Goal: Transaction & Acquisition: Purchase product/service

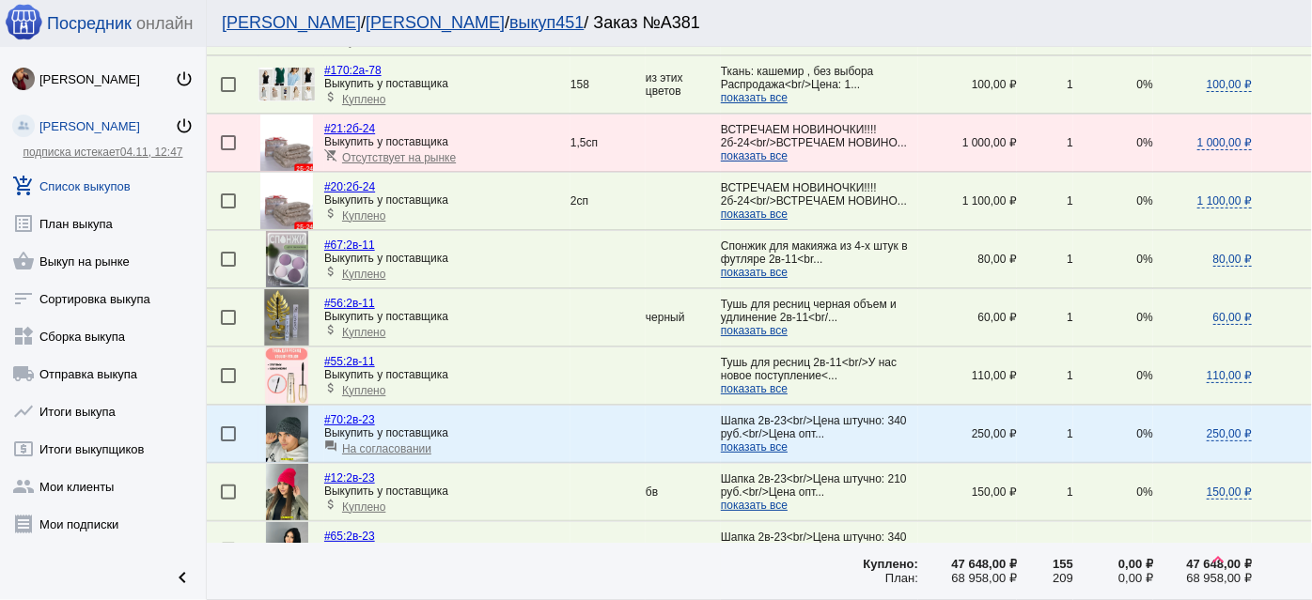
scroll to position [1964, 0]
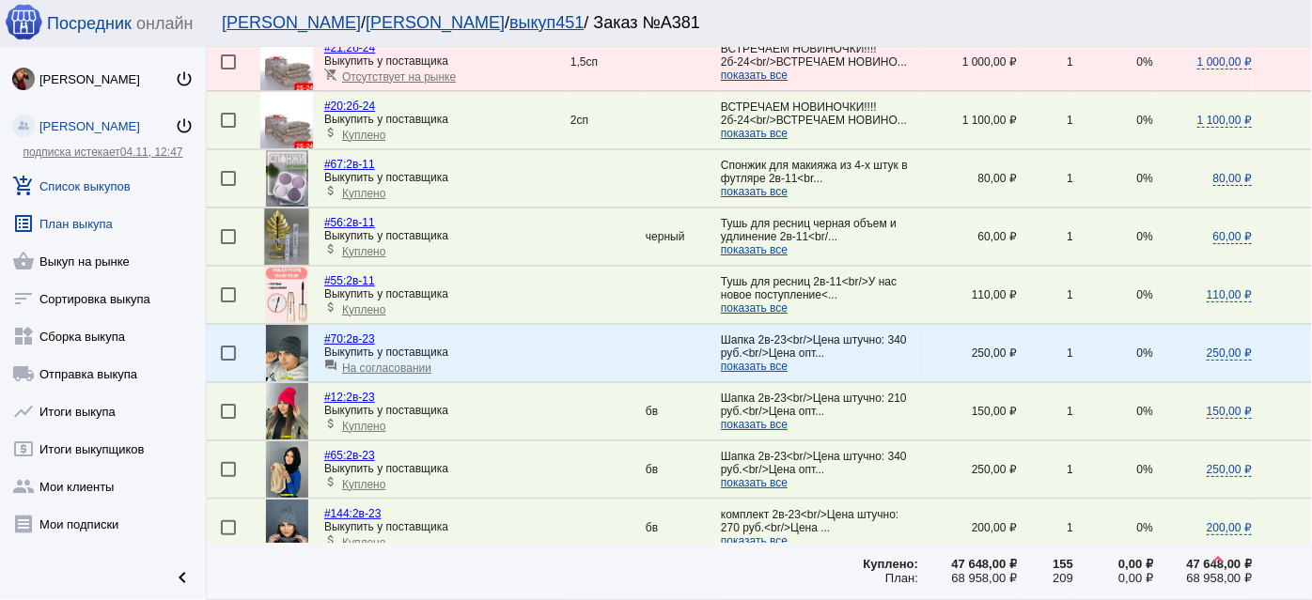
click at [68, 232] on link "list_alt План выкупа" at bounding box center [103, 220] width 206 height 38
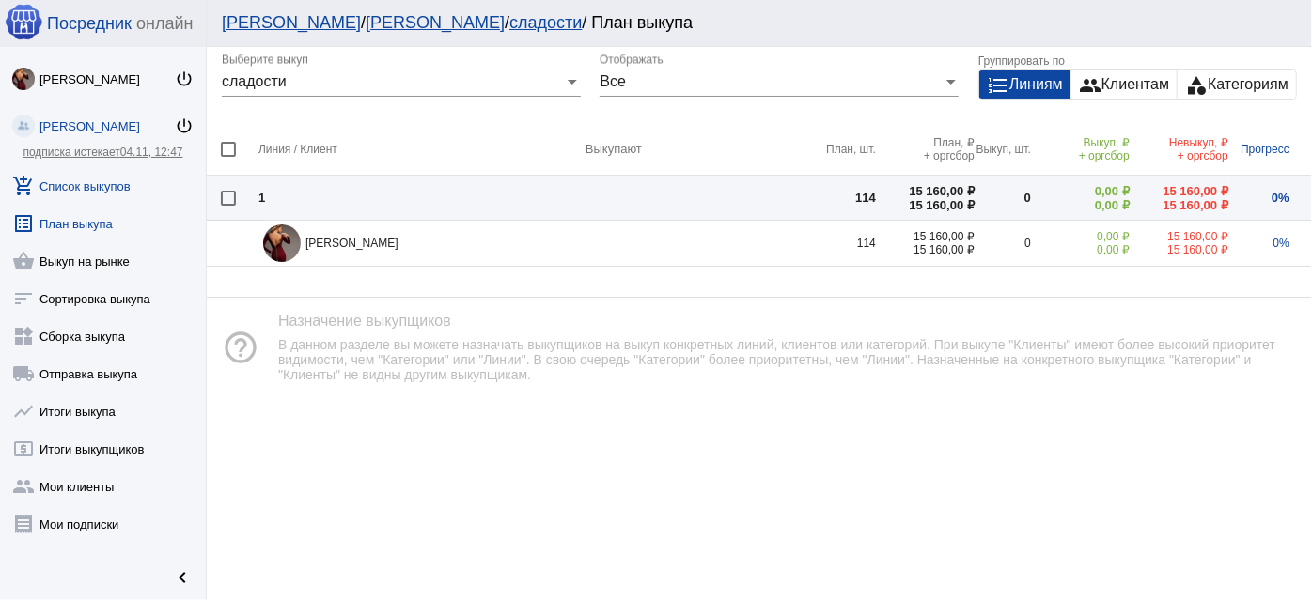
click at [75, 175] on link "add_shopping_cart Список выкупов" at bounding box center [103, 182] width 206 height 38
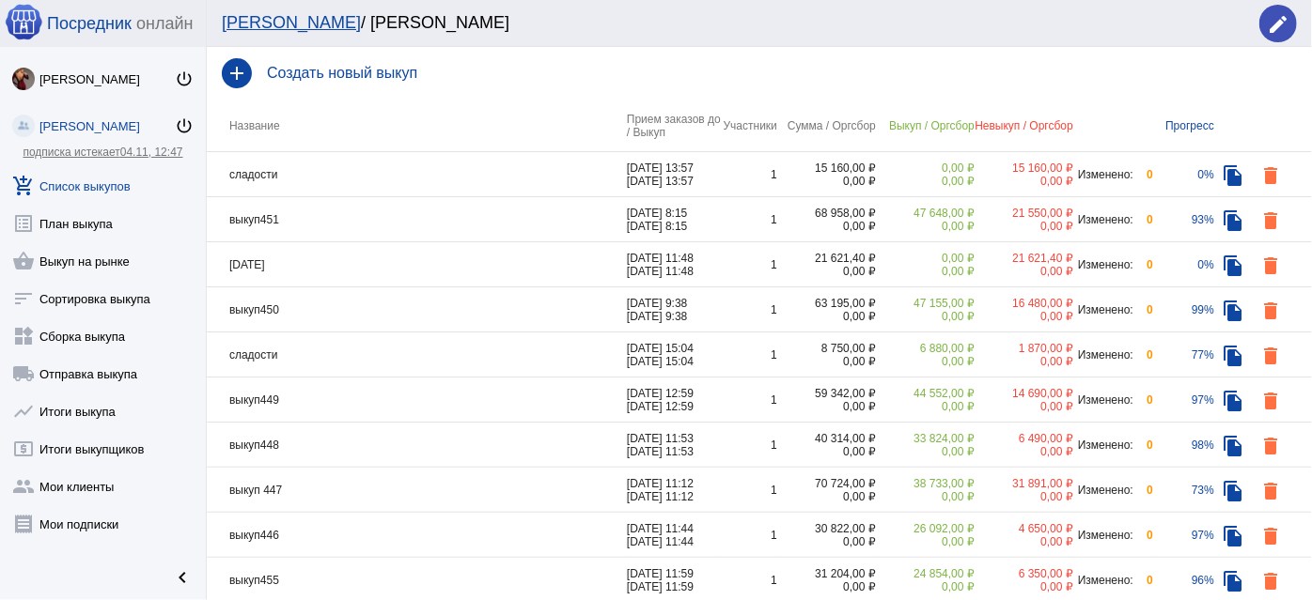
click at [317, 69] on h4 "Создать новый выкуп" at bounding box center [782, 73] width 1030 height 17
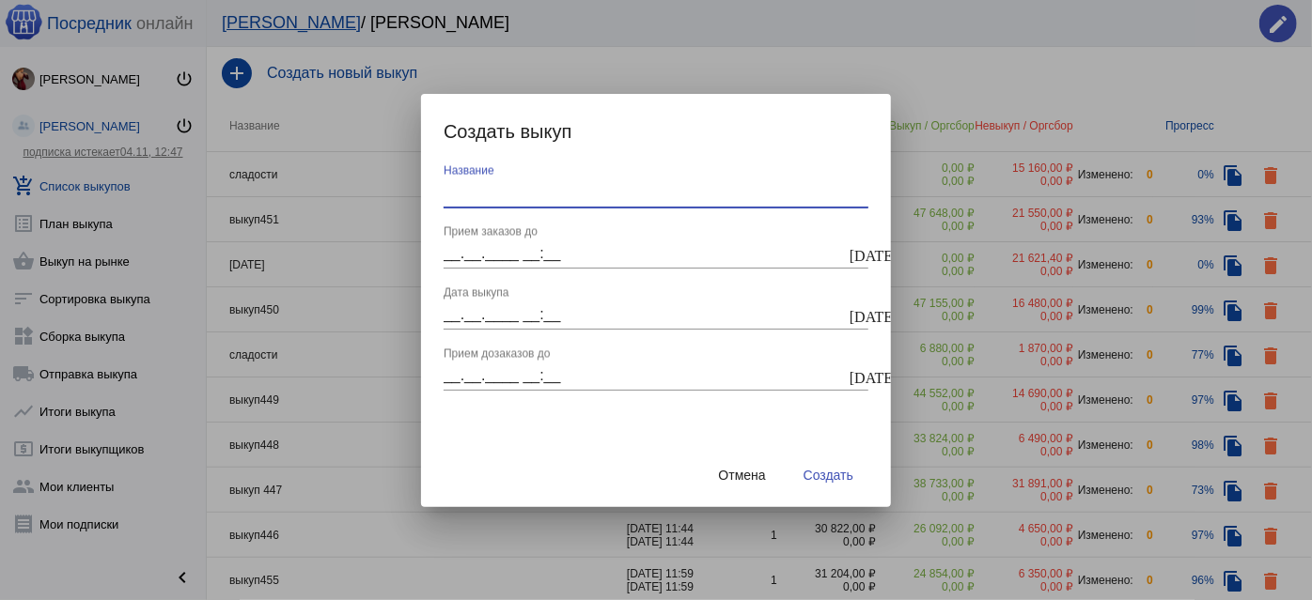
click at [520, 197] on input "Название" at bounding box center [655, 192] width 425 height 17
type input "сладости 2"
click at [850, 251] on mat-icon "today" at bounding box center [856, 253] width 15 height 17
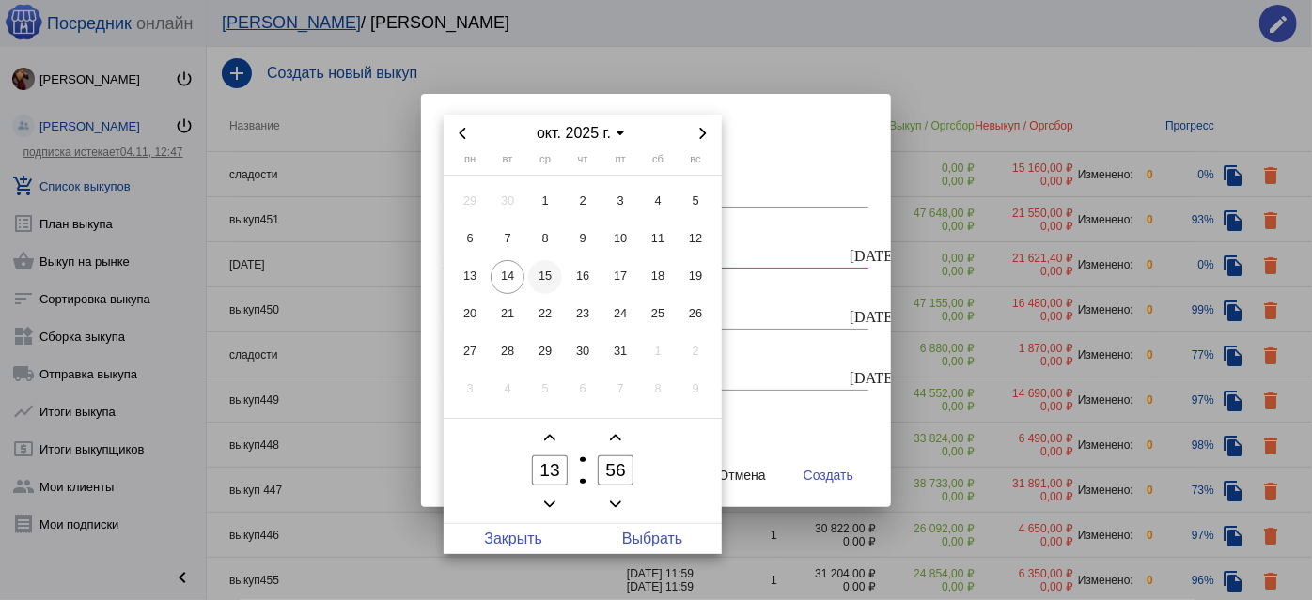
click at [541, 274] on span "15" at bounding box center [545, 277] width 34 height 34
drag, startPoint x: 646, startPoint y: 544, endPoint x: 668, endPoint y: 505, distance: 44.2
click at [646, 543] on span "Выбрать" at bounding box center [651, 539] width 139 height 30
type input "15.10.2025 13:56"
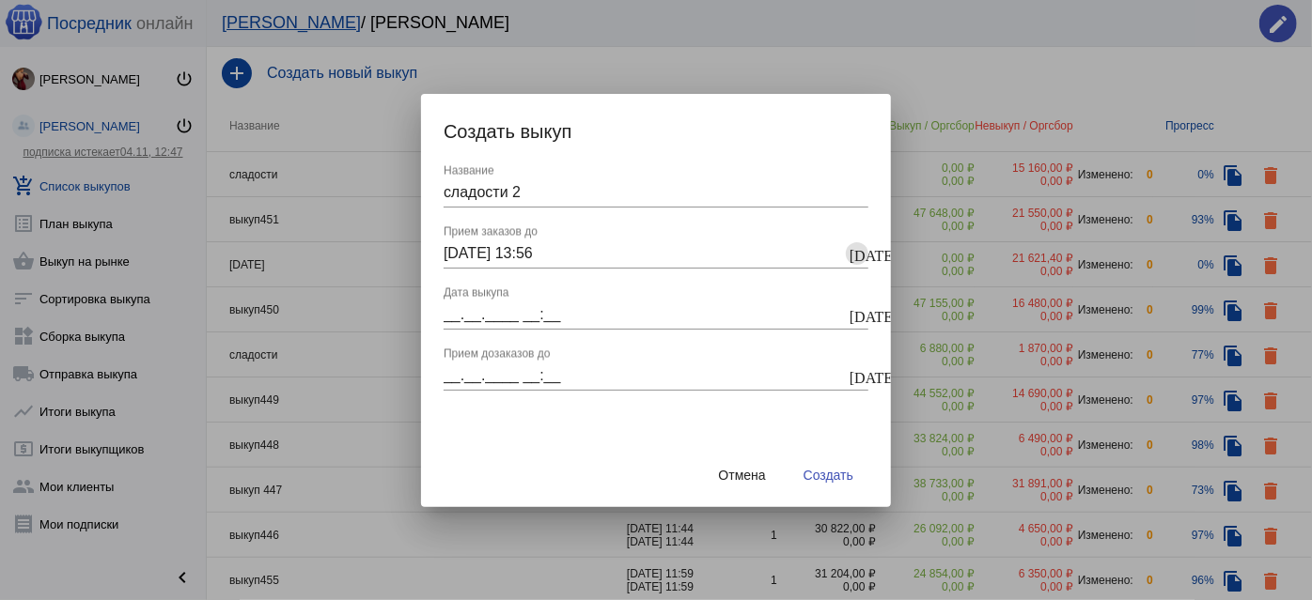
click at [851, 318] on mat-icon "today" at bounding box center [856, 314] width 15 height 17
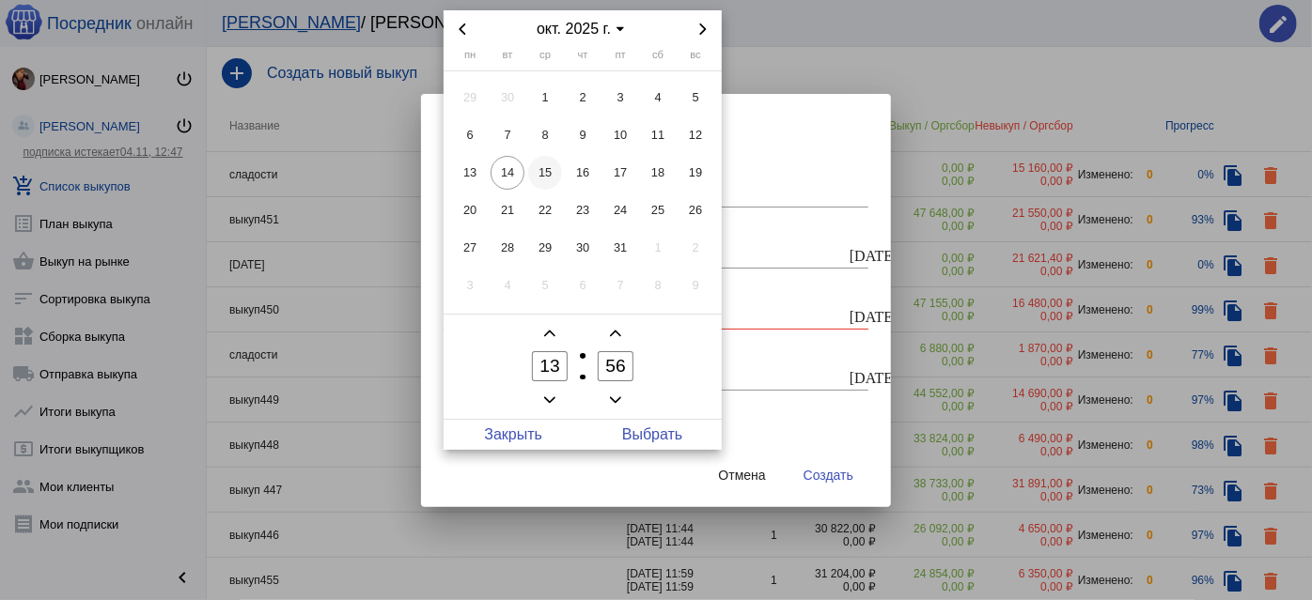
drag, startPoint x: 544, startPoint y: 167, endPoint x: 556, endPoint y: 170, distance: 12.5
click at [545, 167] on span "15" at bounding box center [545, 173] width 34 height 34
drag, startPoint x: 646, startPoint y: 432, endPoint x: 925, endPoint y: 396, distance: 281.4
click at [645, 430] on span "Выбрать" at bounding box center [651, 435] width 139 height 30
type input "15.10.2025 13:56"
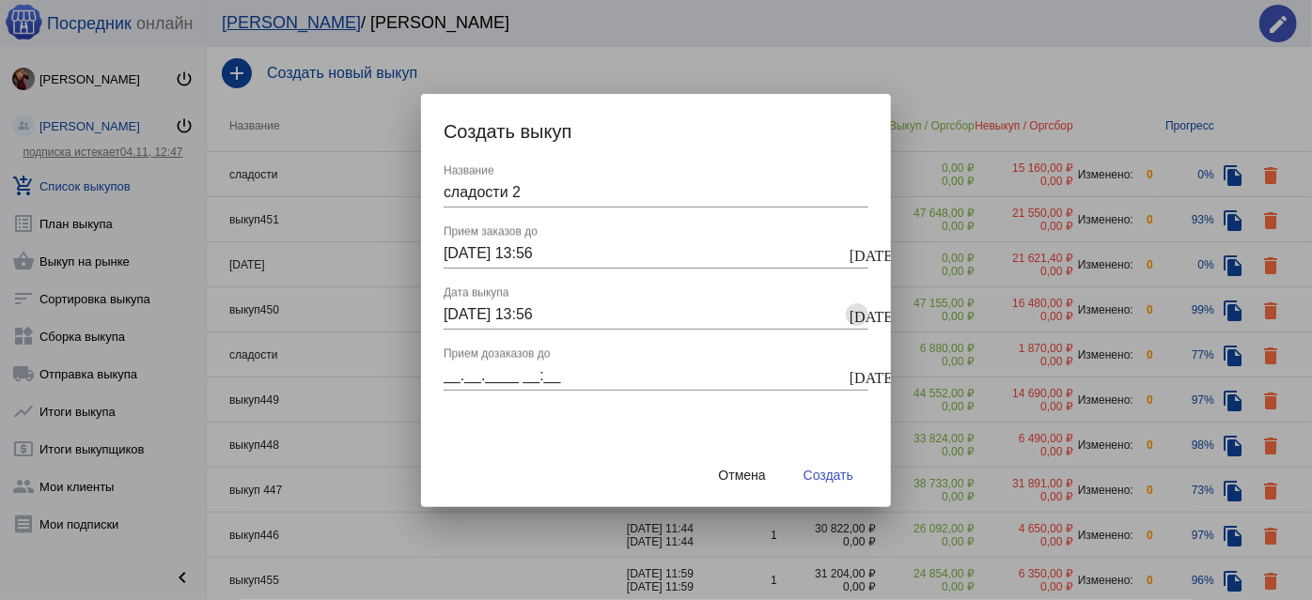
click at [850, 375] on mat-icon "today" at bounding box center [856, 375] width 15 height 17
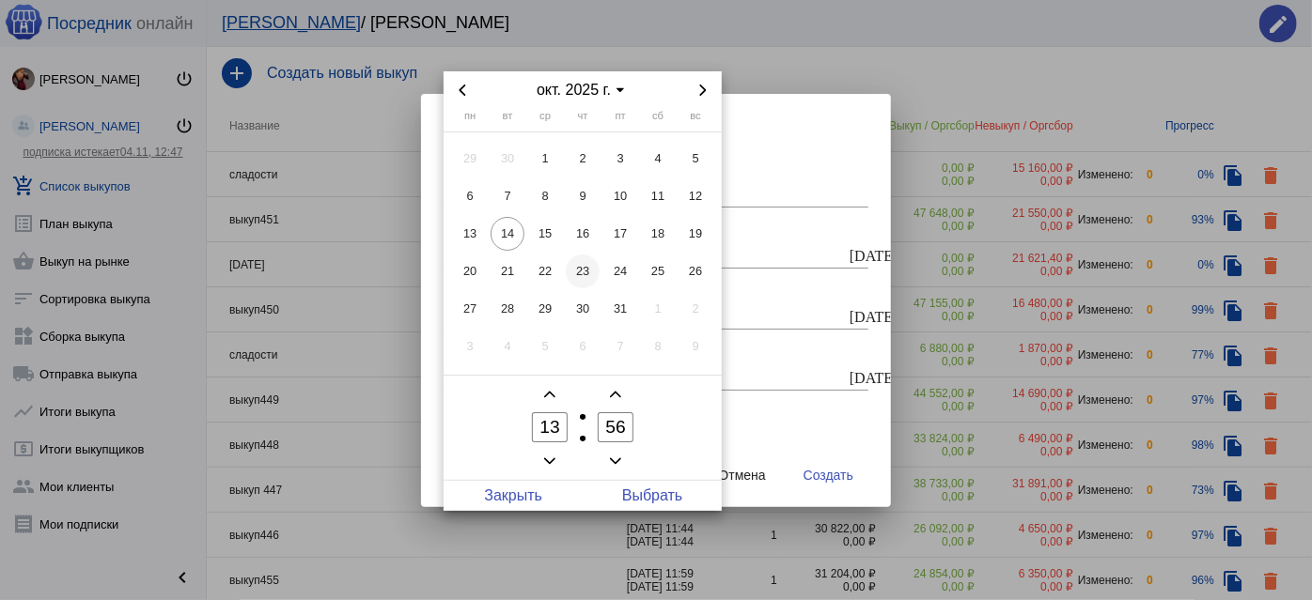
drag, startPoint x: 549, startPoint y: 238, endPoint x: 569, endPoint y: 256, distance: 27.9
click at [550, 235] on span "15" at bounding box center [545, 234] width 34 height 34
click at [656, 489] on span "Выбрать" at bounding box center [651, 496] width 139 height 30
type input "15.10.2025 13:56"
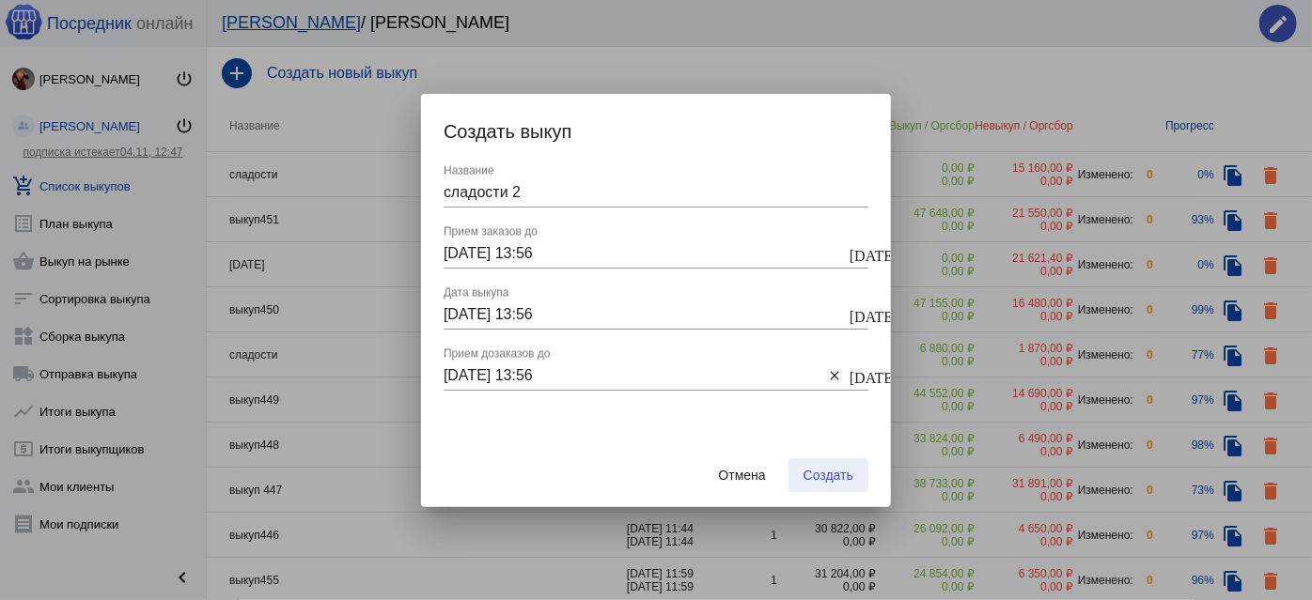
click at [829, 477] on span "Создать" at bounding box center [828, 475] width 50 height 15
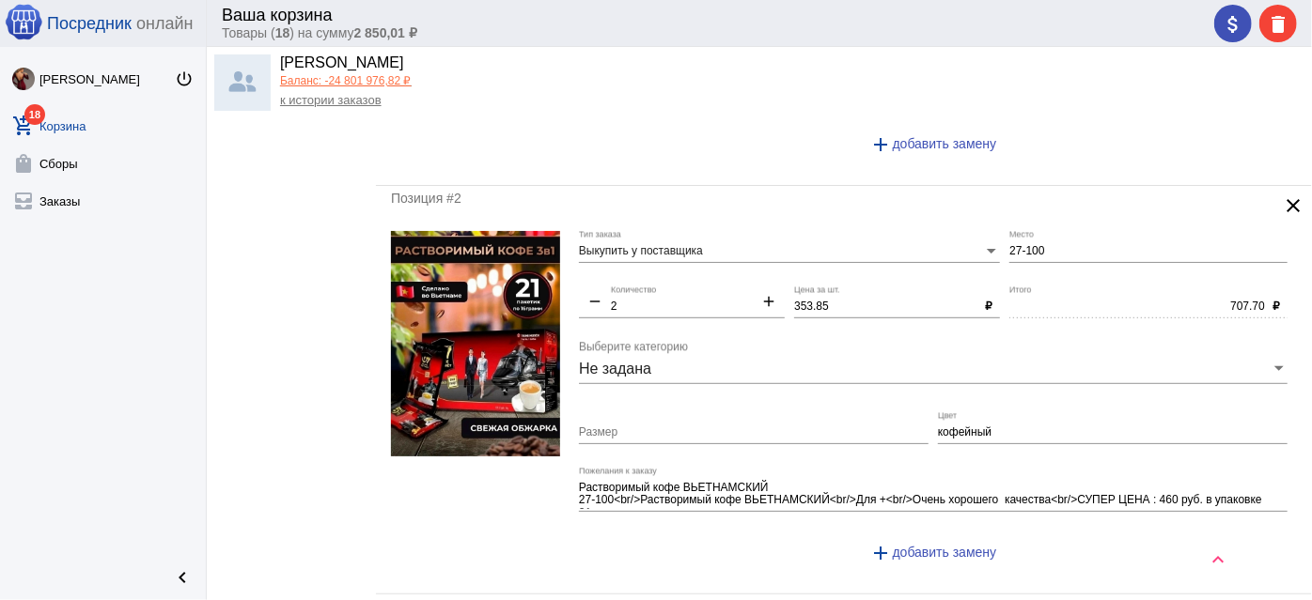
scroll to position [512, 0]
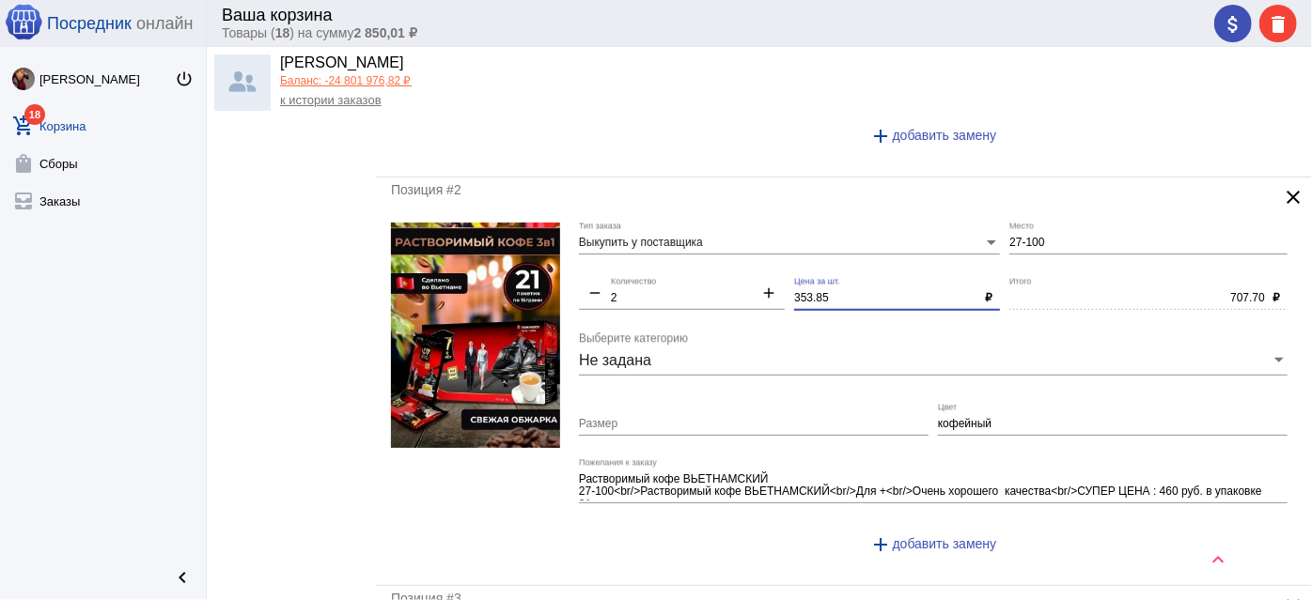
drag, startPoint x: 830, startPoint y: 295, endPoint x: 729, endPoint y: 277, distance: 102.1
click at [729, 277] on div "Выкупить у поставщика Тип заказа 27-100 Место remove 2 Количество add 353.85 Це…" at bounding box center [938, 397] width 718 height 349
type input "350"
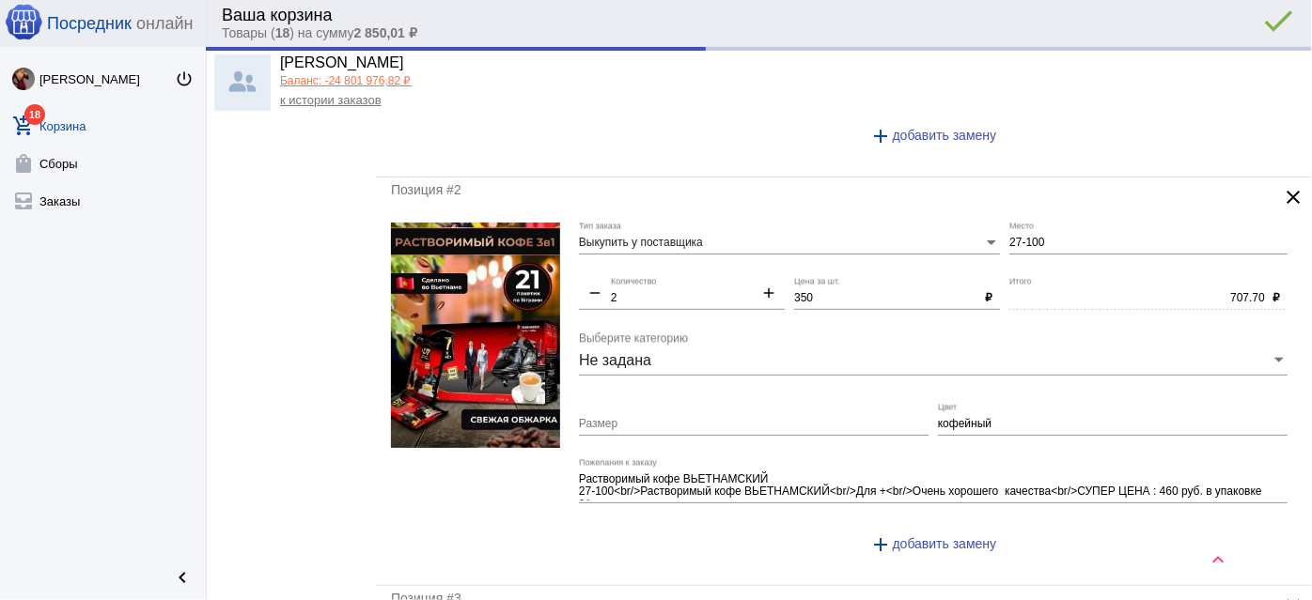
type input "700.00"
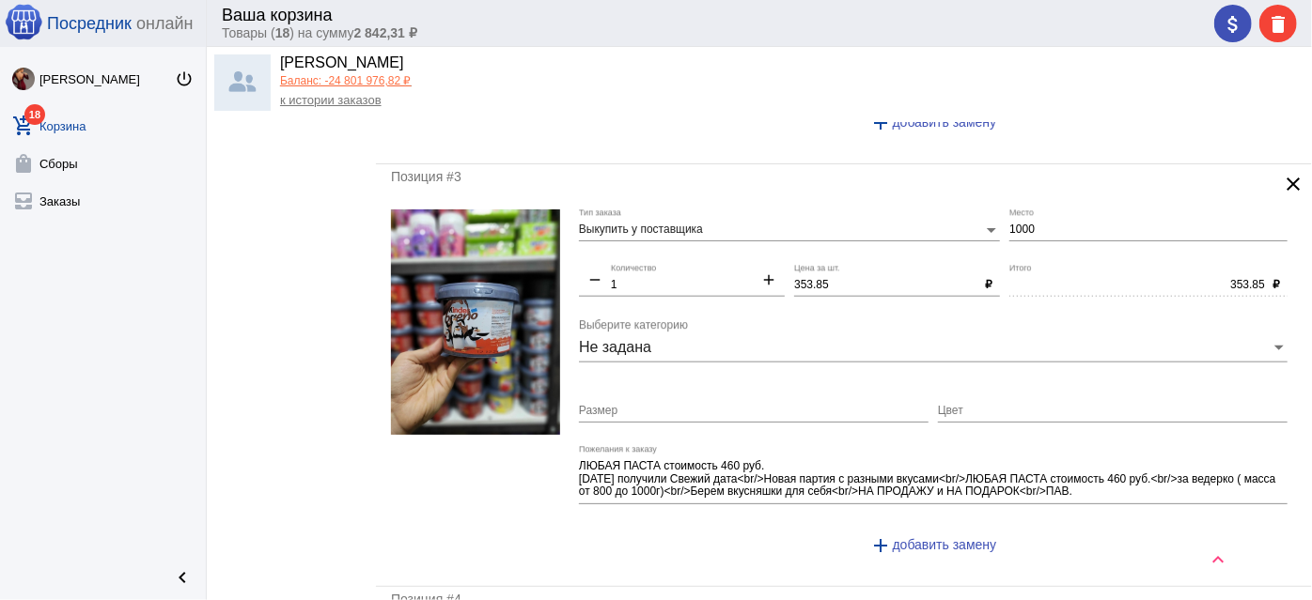
scroll to position [939, 0]
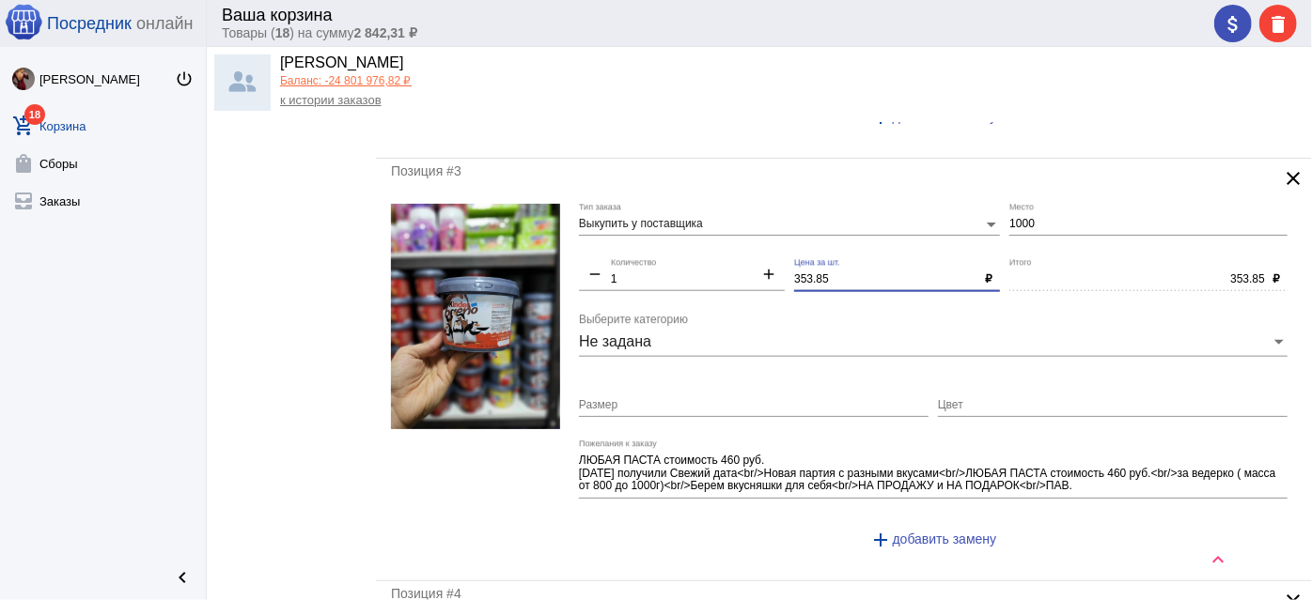
drag, startPoint x: 839, startPoint y: 278, endPoint x: 752, endPoint y: 250, distance: 91.8
click at [752, 250] on div "Выкупить у поставщика Тип заказа 1000 Место remove 1 Количество add 353.85 Цена…" at bounding box center [938, 385] width 718 height 362
type input "350"
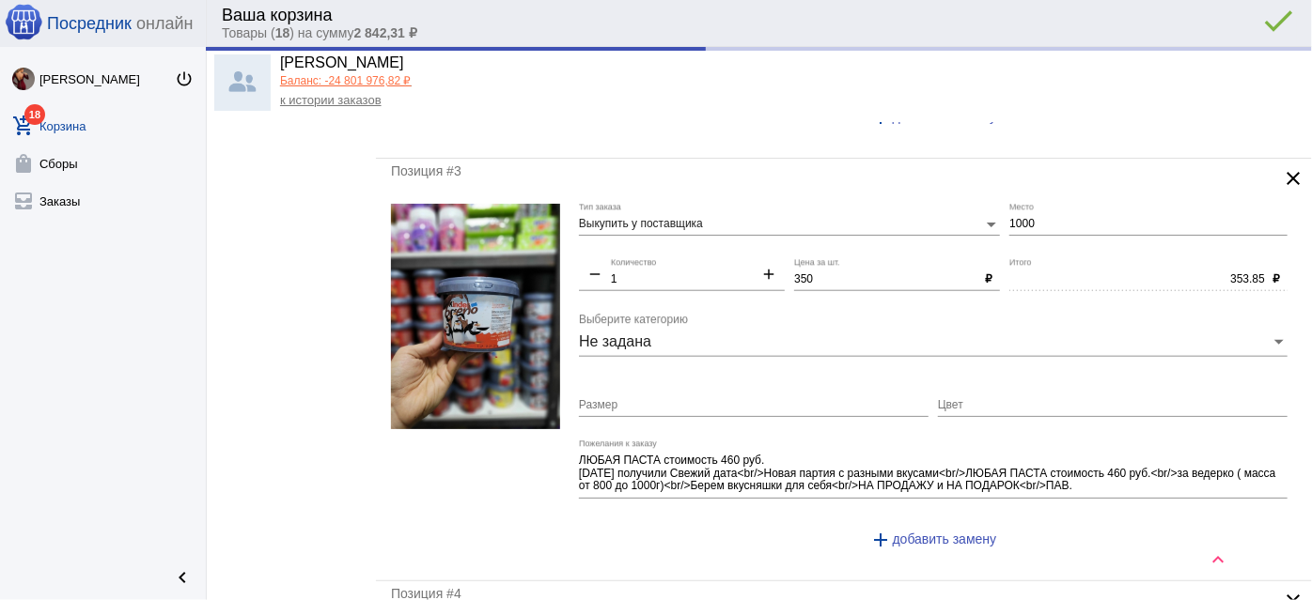
type input "350.00"
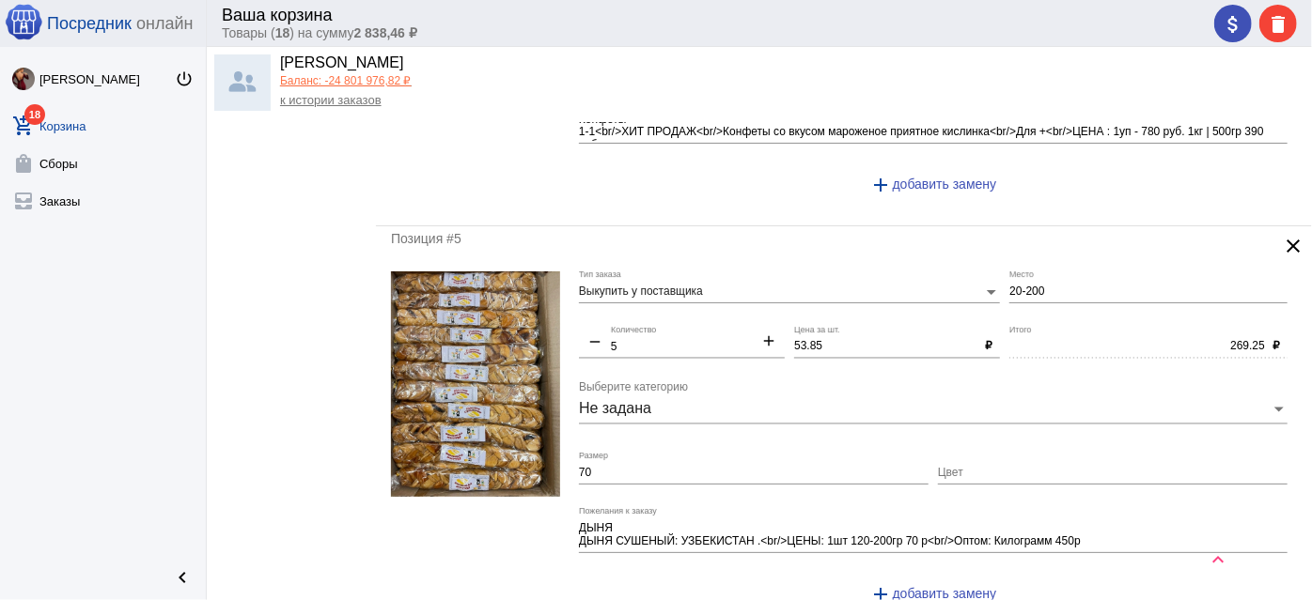
scroll to position [1708, 0]
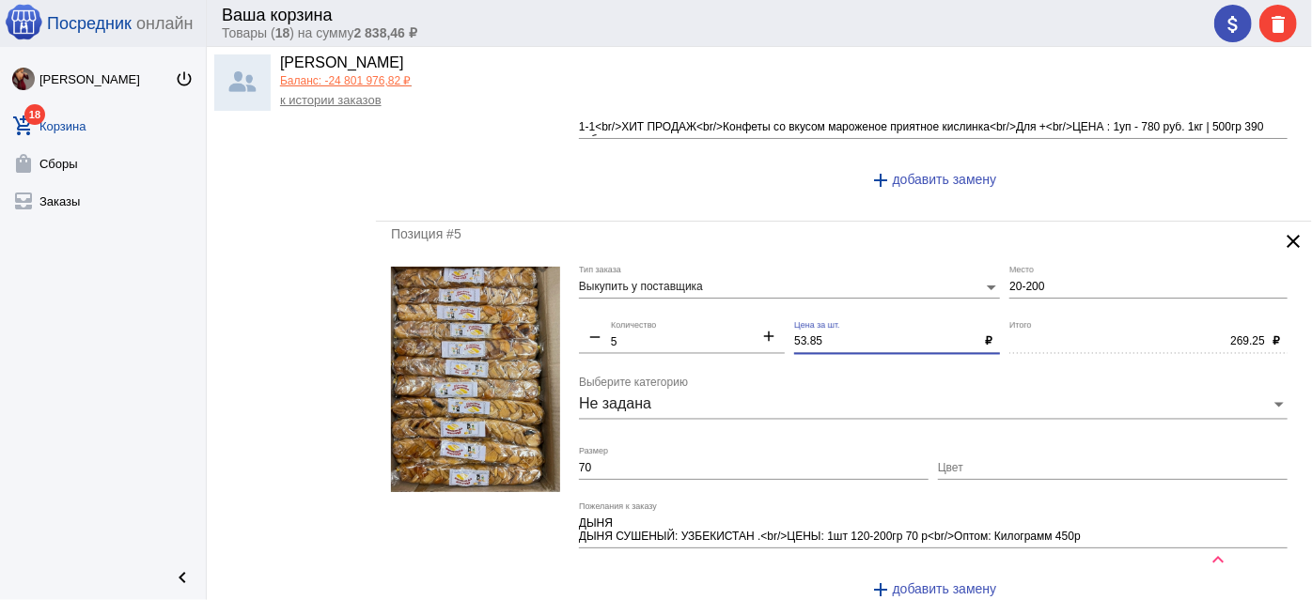
drag, startPoint x: 781, startPoint y: 334, endPoint x: 693, endPoint y: 330, distance: 87.5
click at [693, 330] on div "Выкупить у поставщика Тип заказа 20-200 Место remove 5 Количество add 53.85 Цен…" at bounding box center [938, 441] width 718 height 349
type input "50"
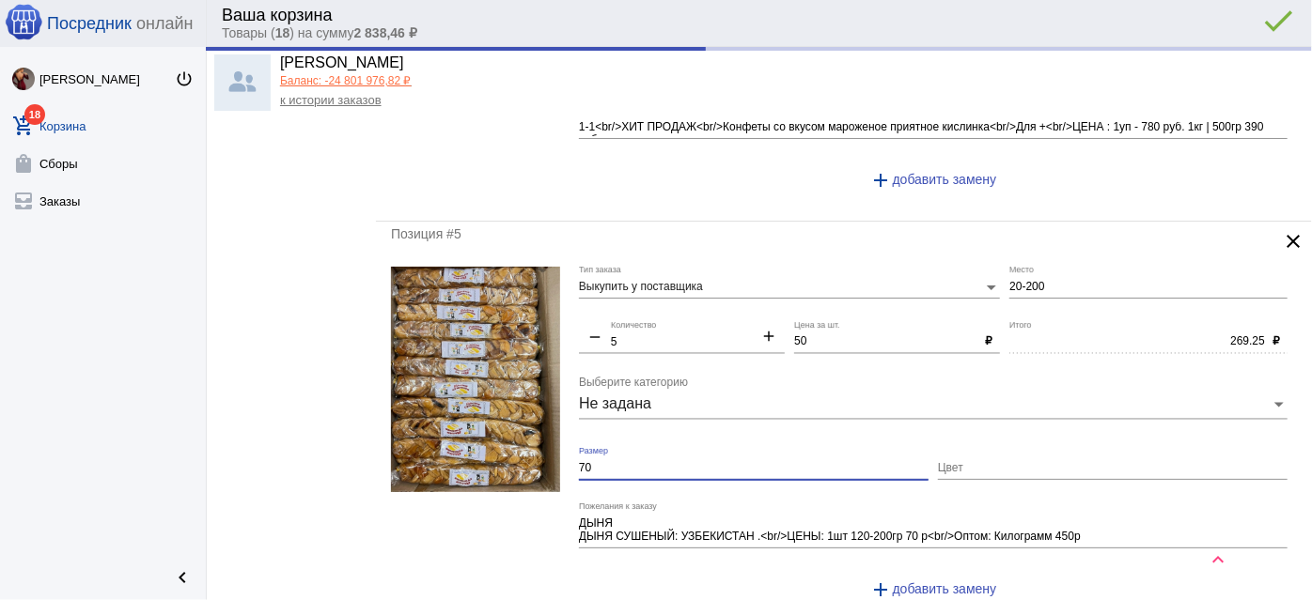
drag, startPoint x: 584, startPoint y: 460, endPoint x: 569, endPoint y: 458, distance: 15.3
click at [558, 453] on form "Выкупить у поставщика Тип заказа 20-200 Место remove 5 Количество add 50 Цена з…" at bounding box center [844, 441] width 906 height 349
type input "250.00"
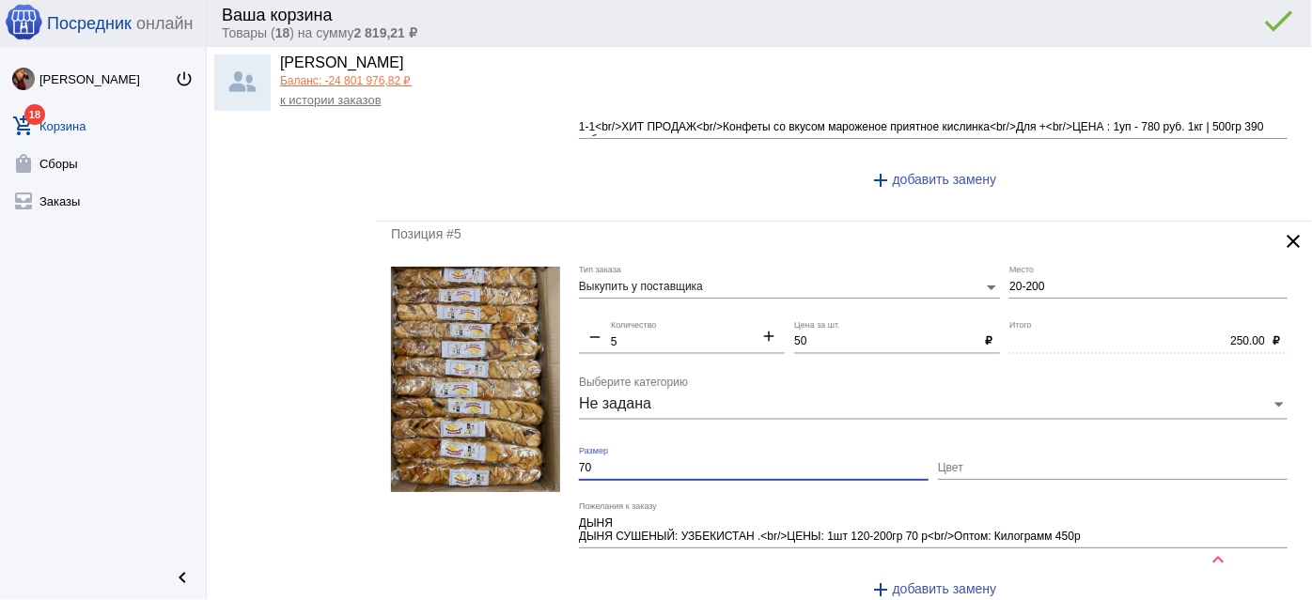
drag, startPoint x: 601, startPoint y: 460, endPoint x: 565, endPoint y: 448, distance: 38.6
click at [565, 448] on form "Выкупить у поставщика Тип заказа 20-200 Место remove 5 Количество add 50 Цена з…" at bounding box center [844, 441] width 906 height 349
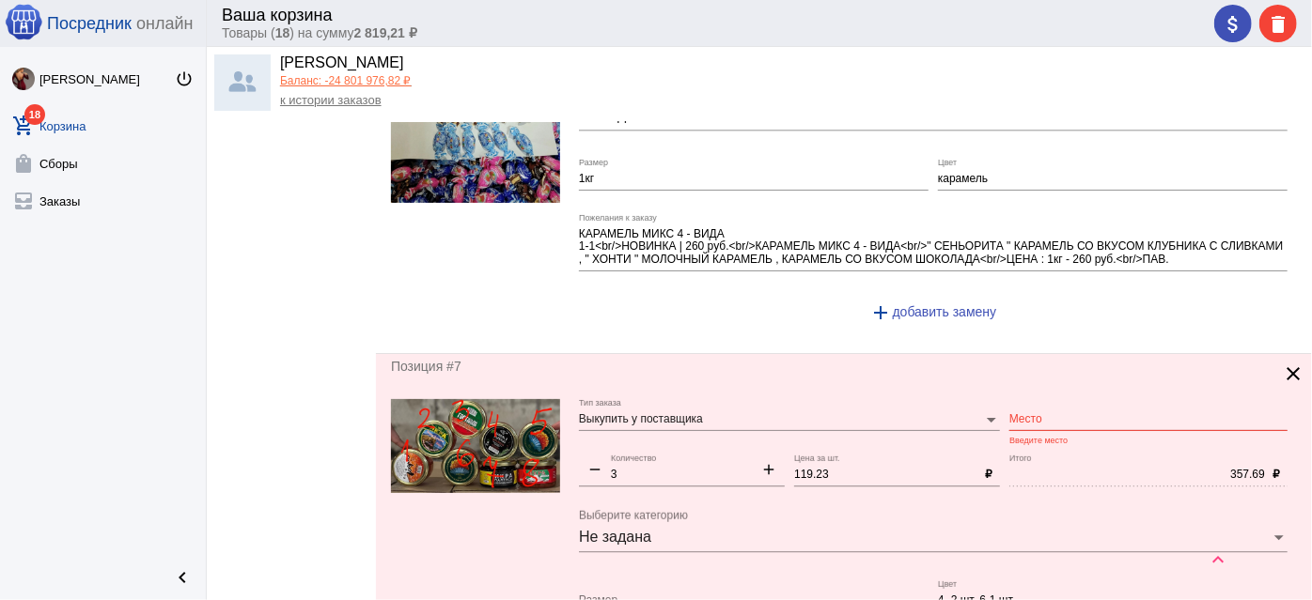
scroll to position [2562, 0]
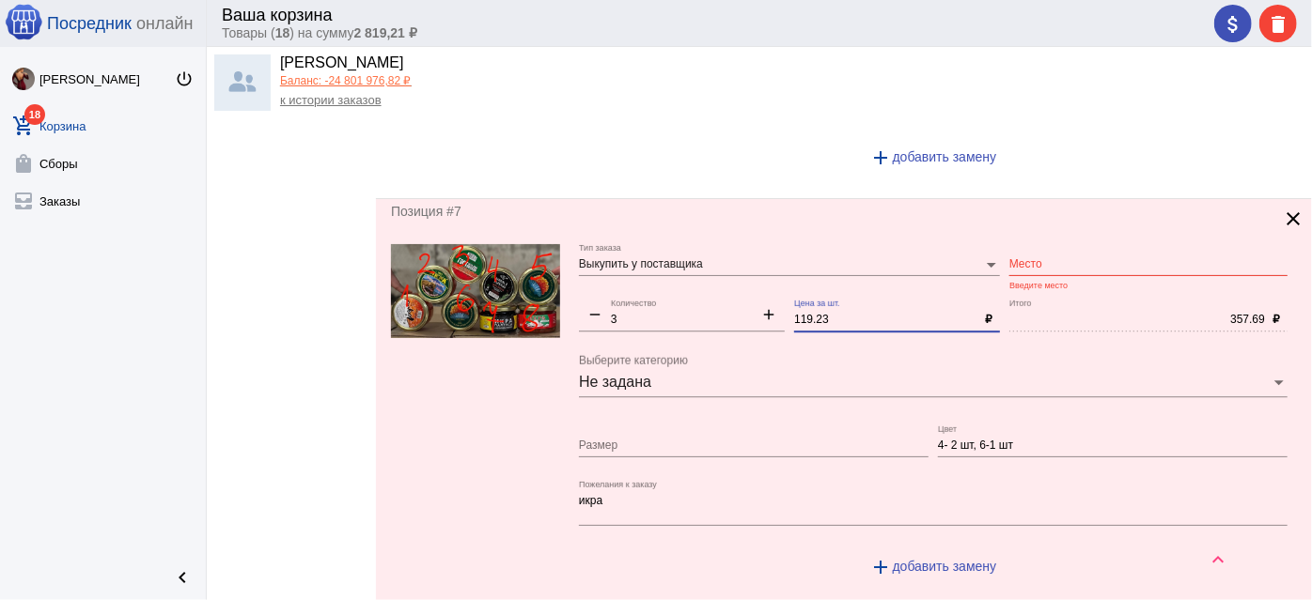
drag, startPoint x: 839, startPoint y: 305, endPoint x: 718, endPoint y: 286, distance: 122.8
click at [718, 286] on div "Выкупить у поставщика Тип заказа Место Введите место remove 3 Количество add 11…" at bounding box center [938, 418] width 718 height 349
type input "110"
drag, startPoint x: 1030, startPoint y: 425, endPoint x: 903, endPoint y: 427, distance: 126.9
click at [903, 427] on div "Выкупить у поставщика Тип заказа Место Введите место remove 3 Количество add 11…" at bounding box center [938, 418] width 718 height 349
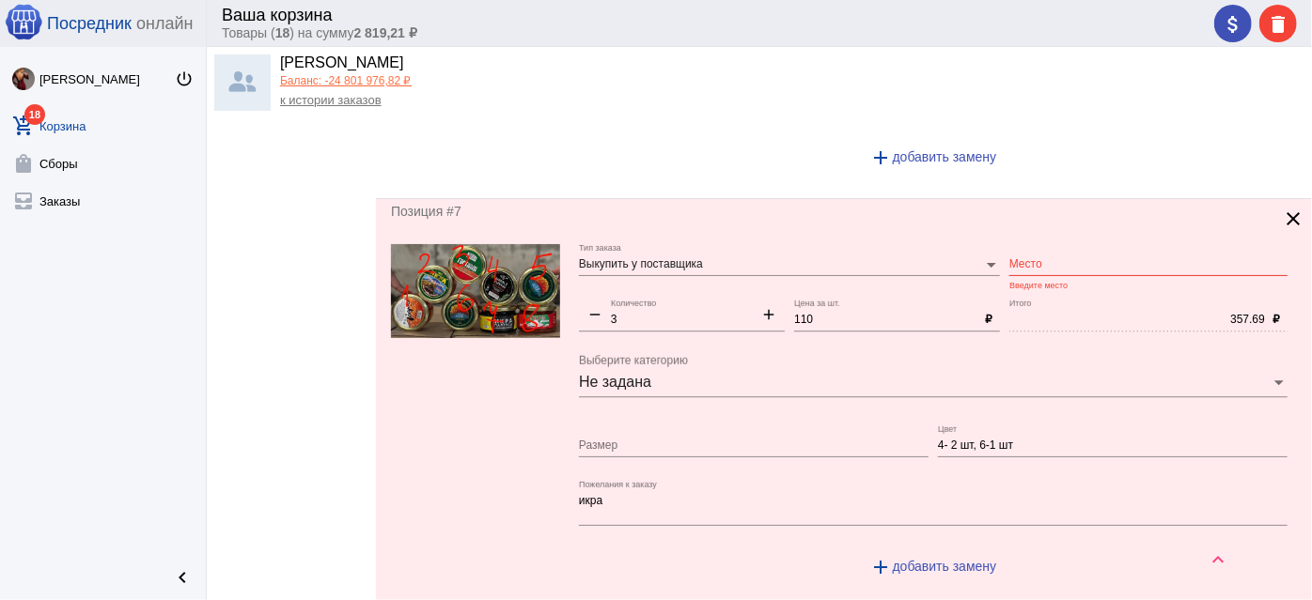
click at [704, 426] on div "Размер" at bounding box center [753, 442] width 349 height 32
paste input "4- 2 шт, 6-1 шт"
type input "4- 2 шт, 6-1 шт"
click at [1064, 258] on input "Место" at bounding box center [1148, 264] width 278 height 13
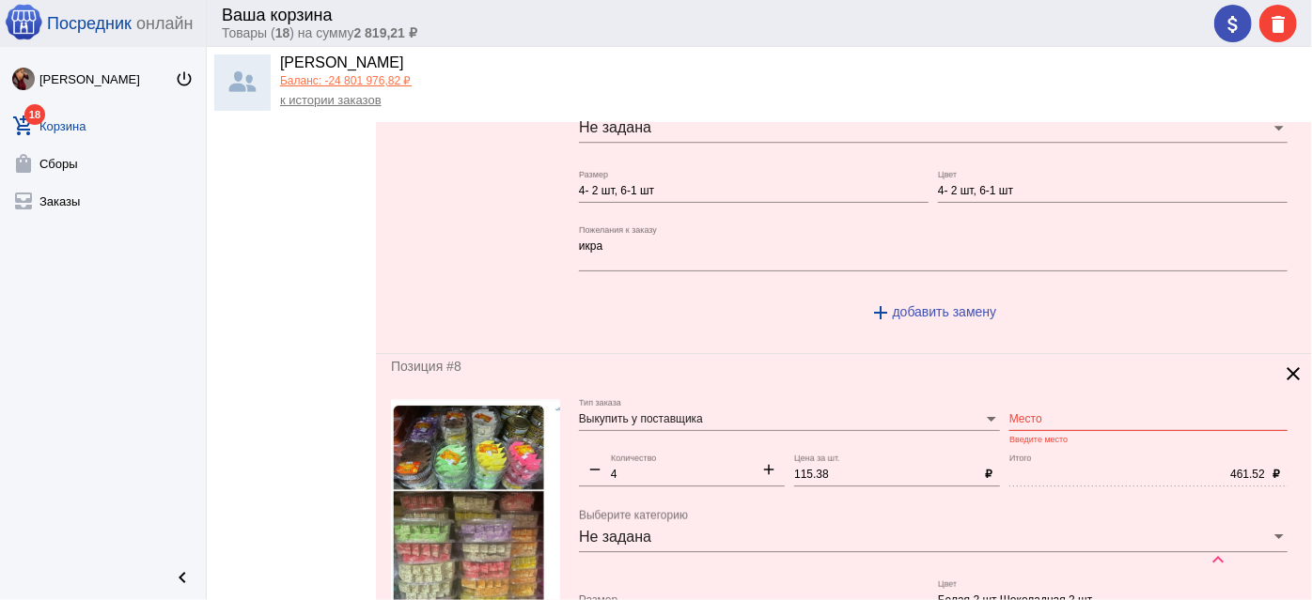
scroll to position [2818, 0]
type input "1-1"
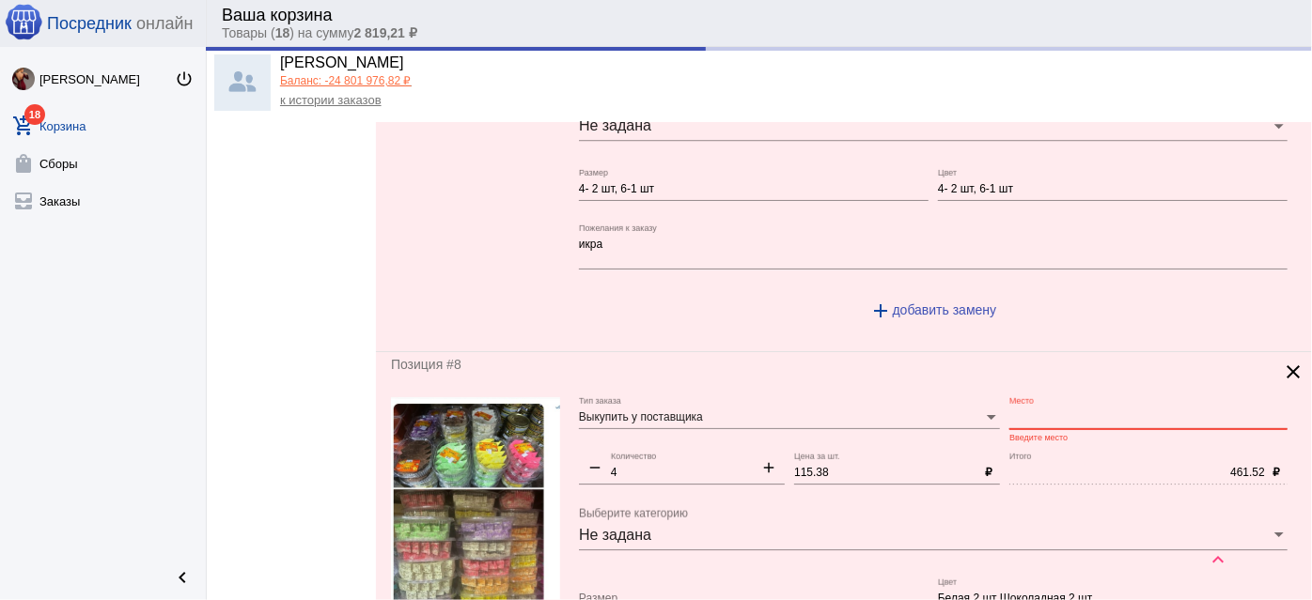
click at [1016, 411] on input "Место" at bounding box center [1148, 417] width 278 height 13
type input "330.00"
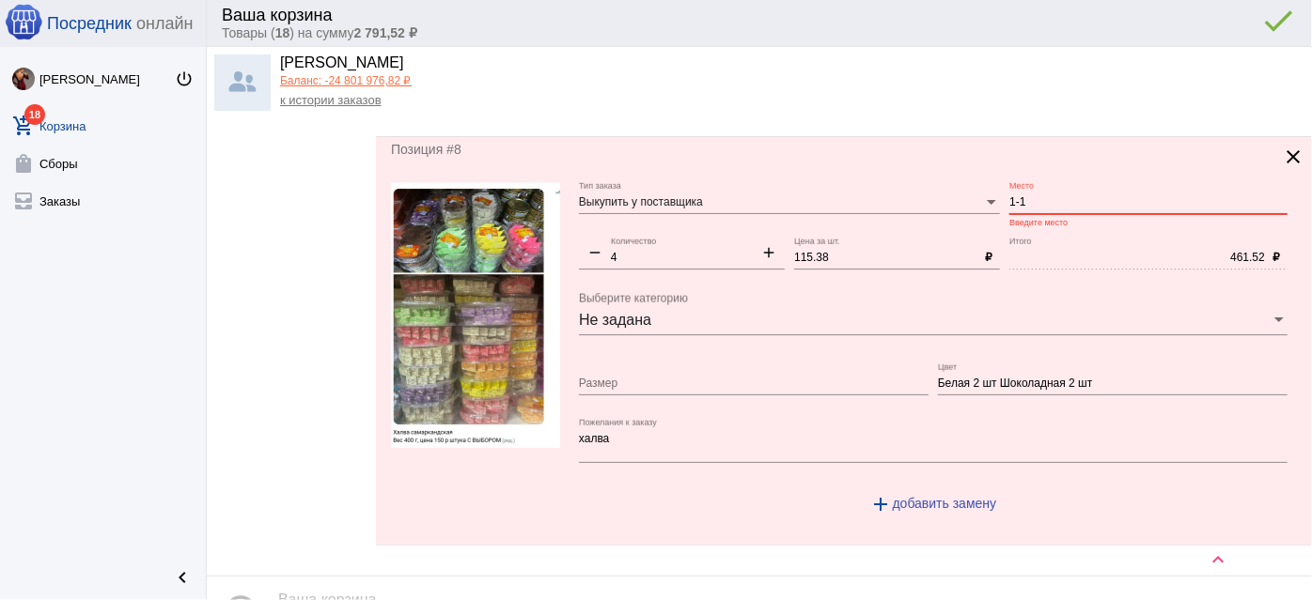
scroll to position [2961, 0]
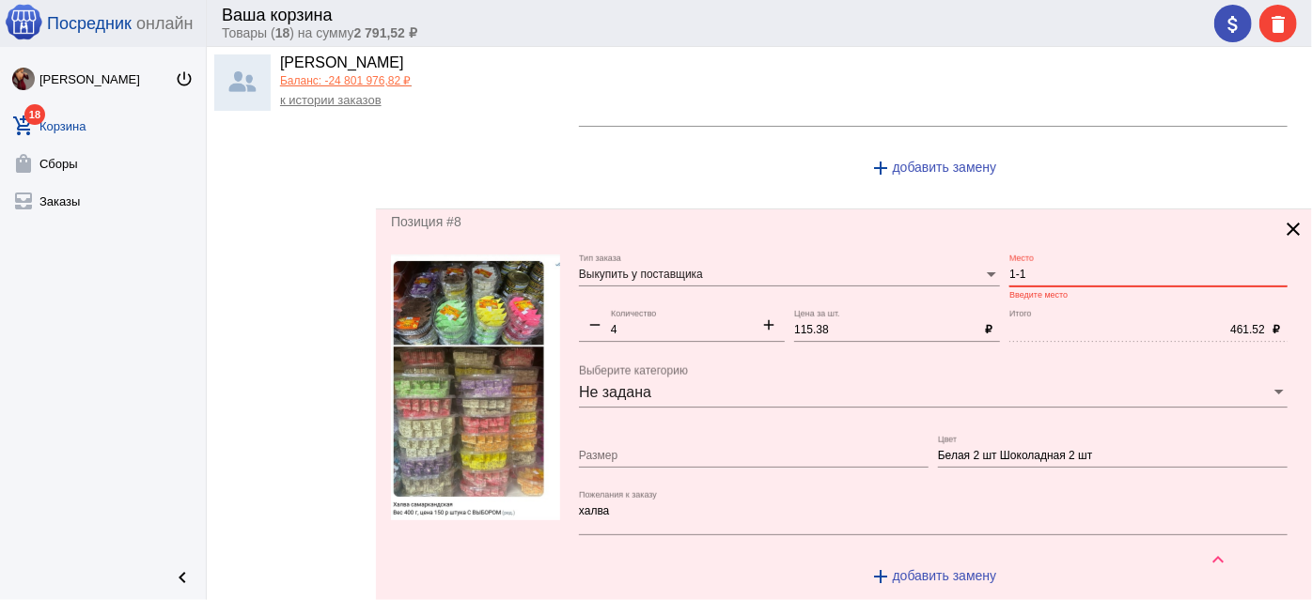
type input "1-1"
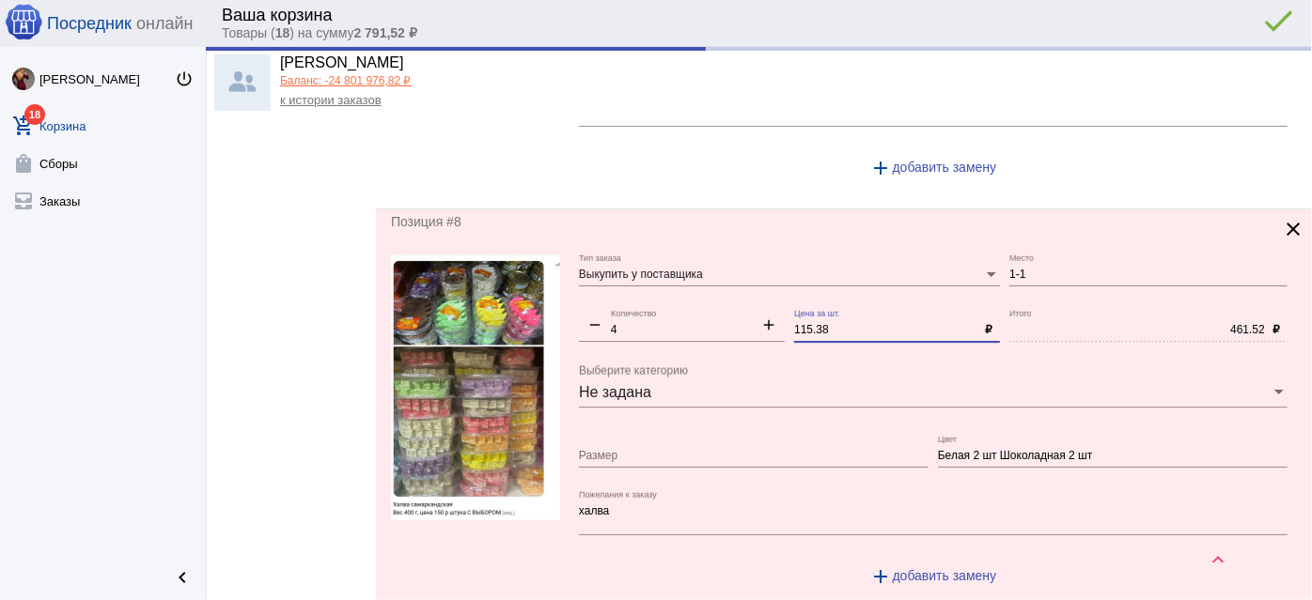
drag, startPoint x: 832, startPoint y: 312, endPoint x: 751, endPoint y: 298, distance: 82.9
click at [751, 298] on div "Выкупить у поставщика Тип заказа 1-1 Место remove 4 Количество add 115.38 Цена …" at bounding box center [938, 429] width 718 height 349
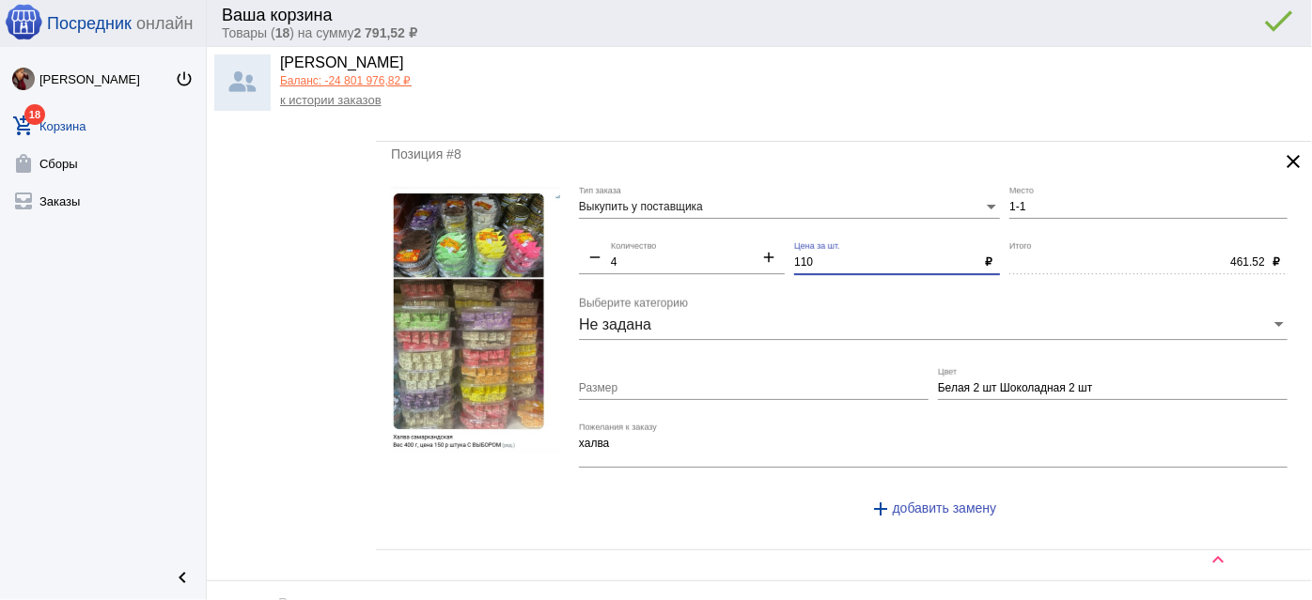
type input "110"
click at [987, 382] on input "Белая 2 шт Шоколадная 2 шт" at bounding box center [1112, 388] width 349 height 13
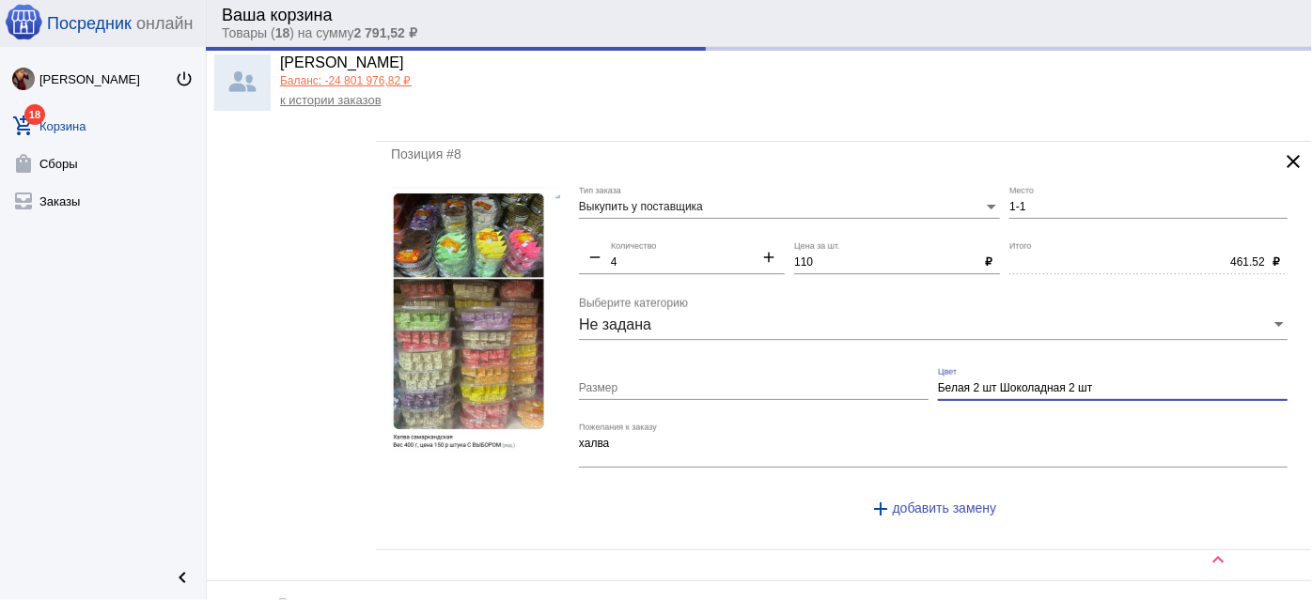
click at [986, 382] on input "Белая 2 шт Шоколадная 2 шт" at bounding box center [1112, 388] width 349 height 13
type input "440.00"
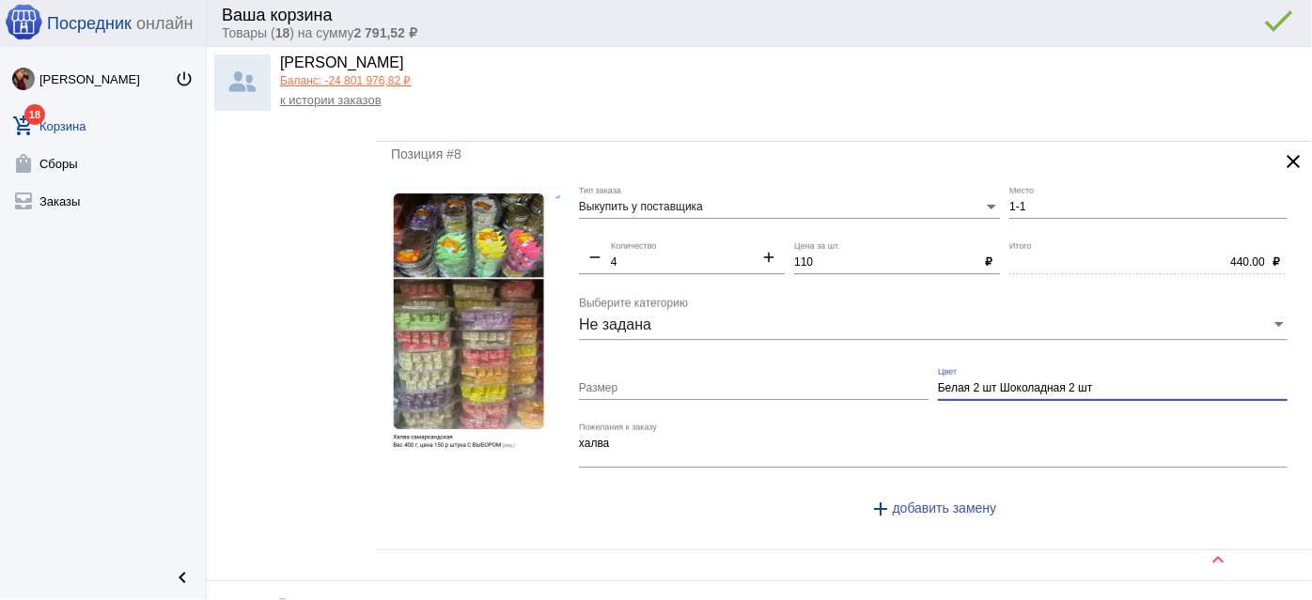
click at [985, 382] on input "Белая 2 шт Шоколадная 2 шт" at bounding box center [1112, 388] width 349 height 13
click at [983, 382] on input "Белая 2 шт Шоколадная 2 шт" at bounding box center [1112, 388] width 349 height 13
paste input "Белая 2 шт Шоколадная 2 шт"
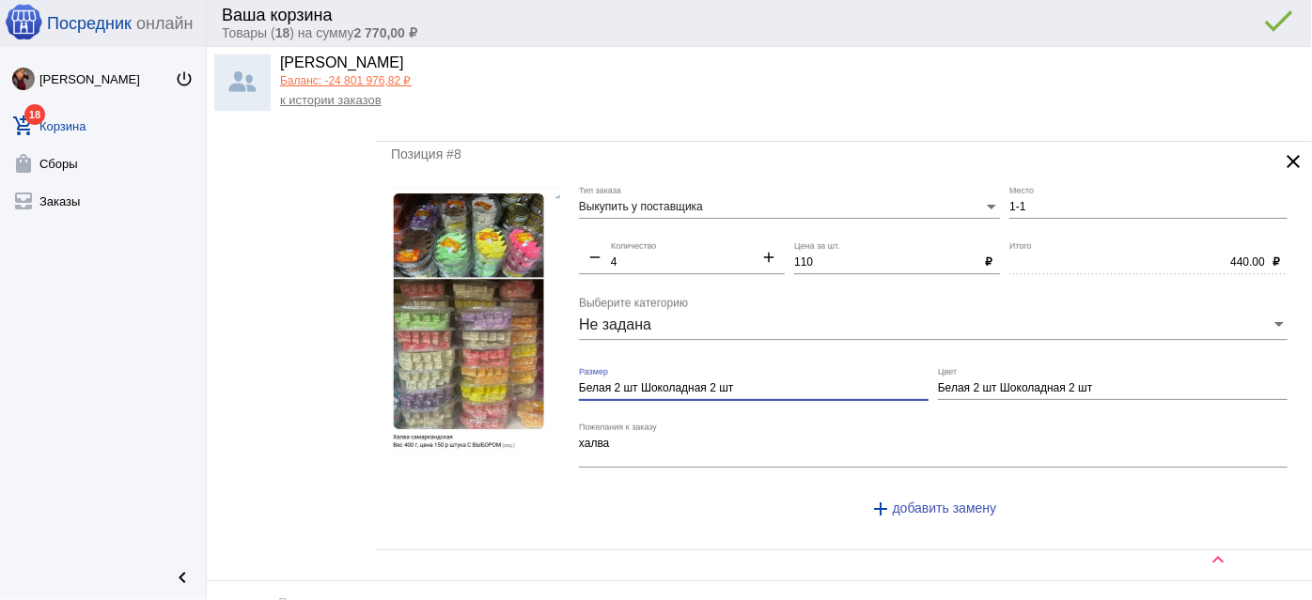
click at [765, 382] on input "Белая 2 шт Шоколадная 2 шт" at bounding box center [753, 388] width 349 height 13
type input "Белая 2 шт Шоколадная 2 шт"
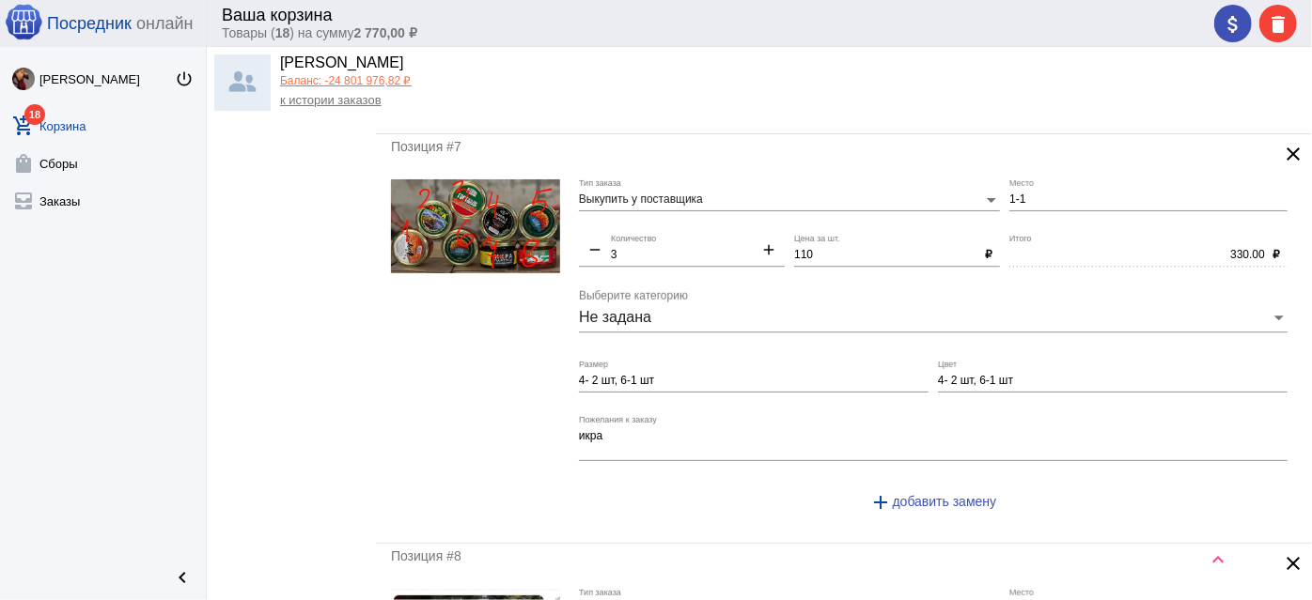
scroll to position [2535, 0]
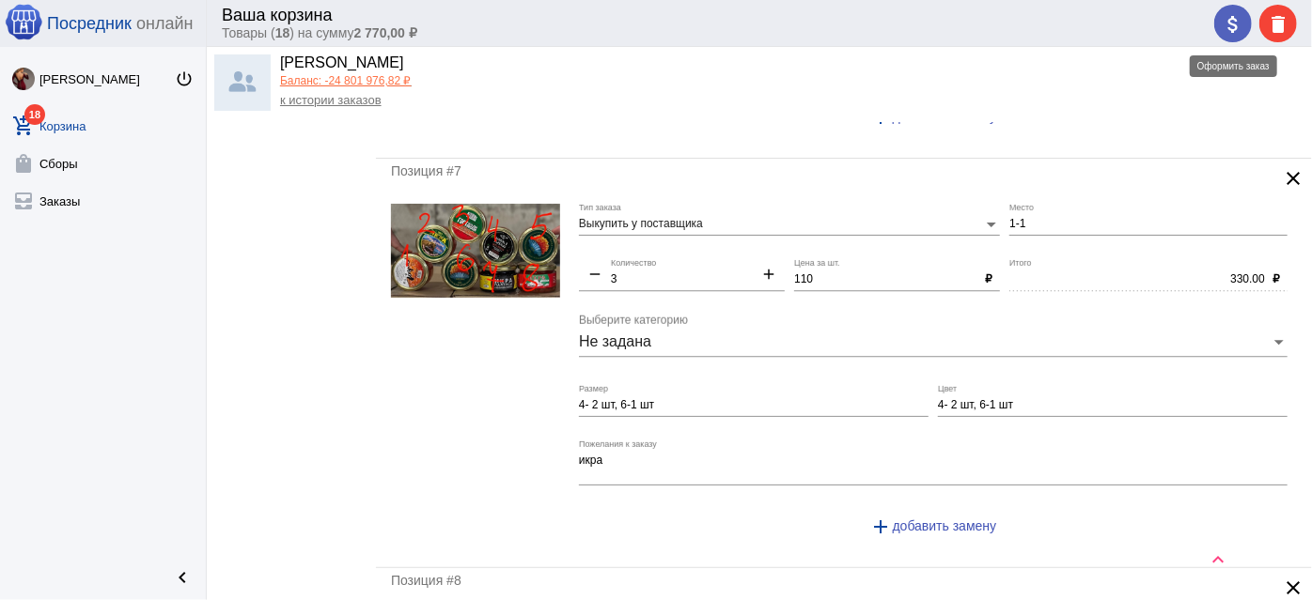
click at [1237, 23] on mat-icon "attach_money" at bounding box center [1232, 24] width 23 height 23
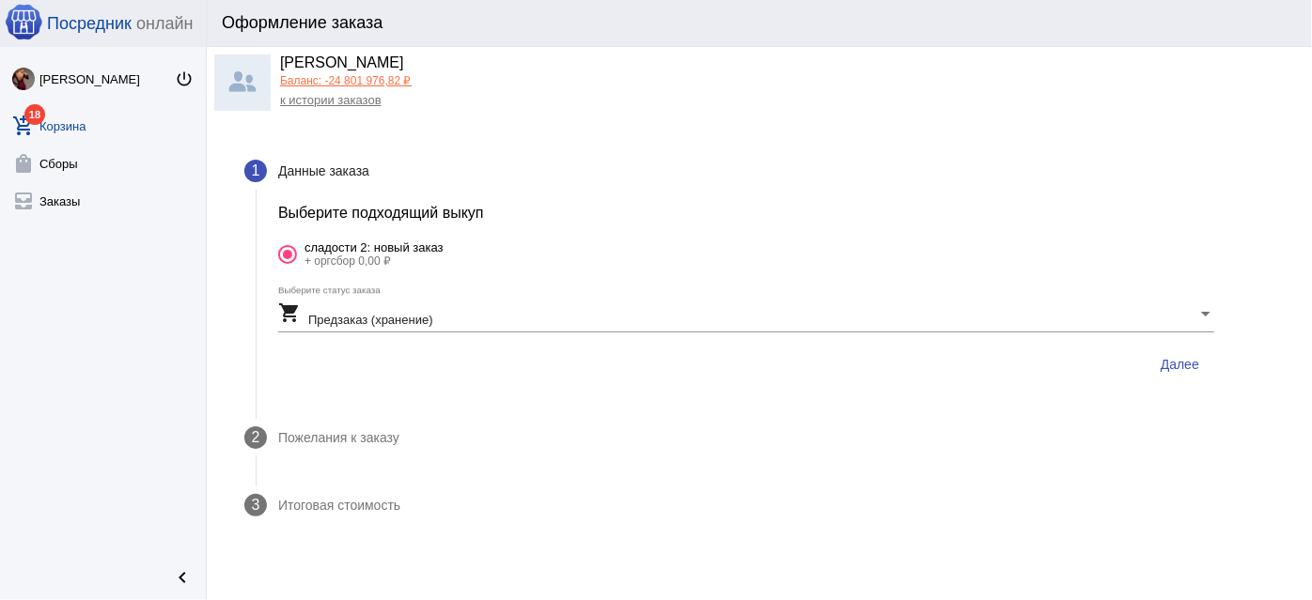
click at [1182, 370] on span "Далее" at bounding box center [1179, 364] width 39 height 15
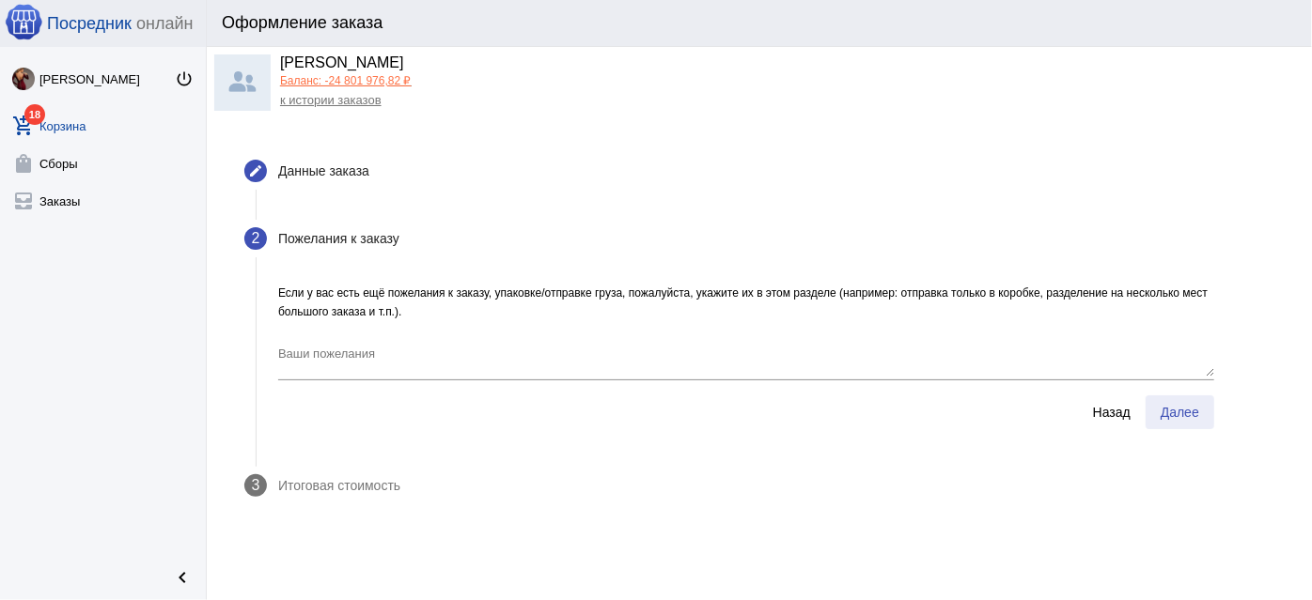
click at [1189, 407] on span "Далее" at bounding box center [1179, 412] width 39 height 15
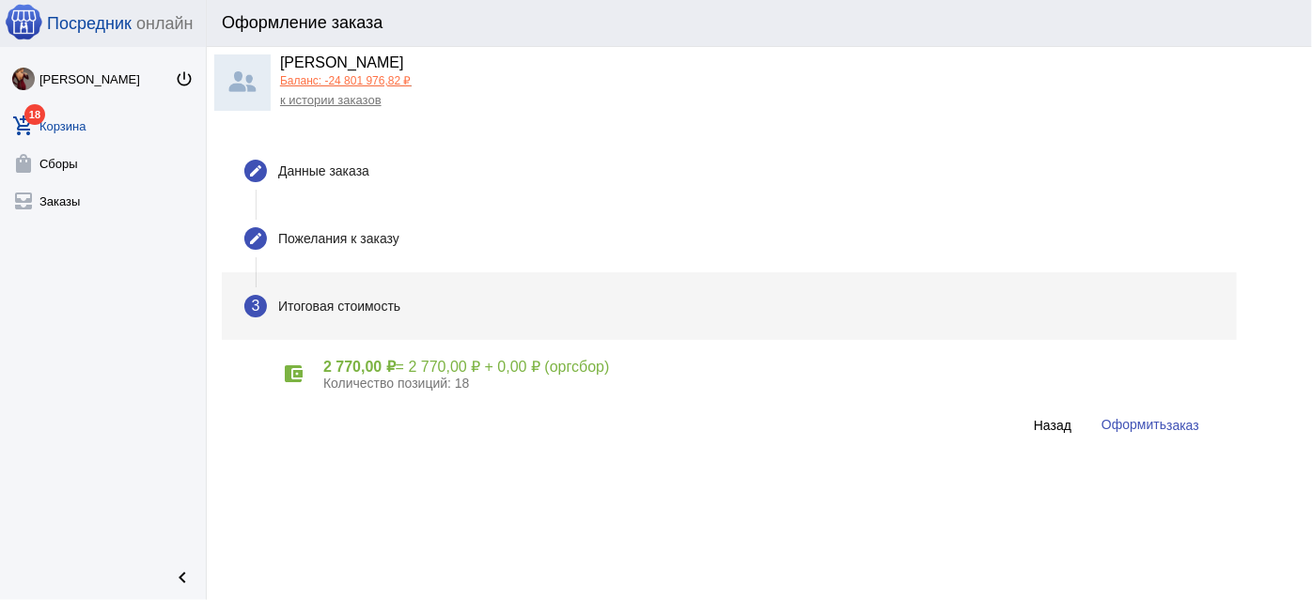
click at [1195, 423] on span "заказ" at bounding box center [1182, 425] width 33 height 15
